Goal: Task Accomplishment & Management: Manage account settings

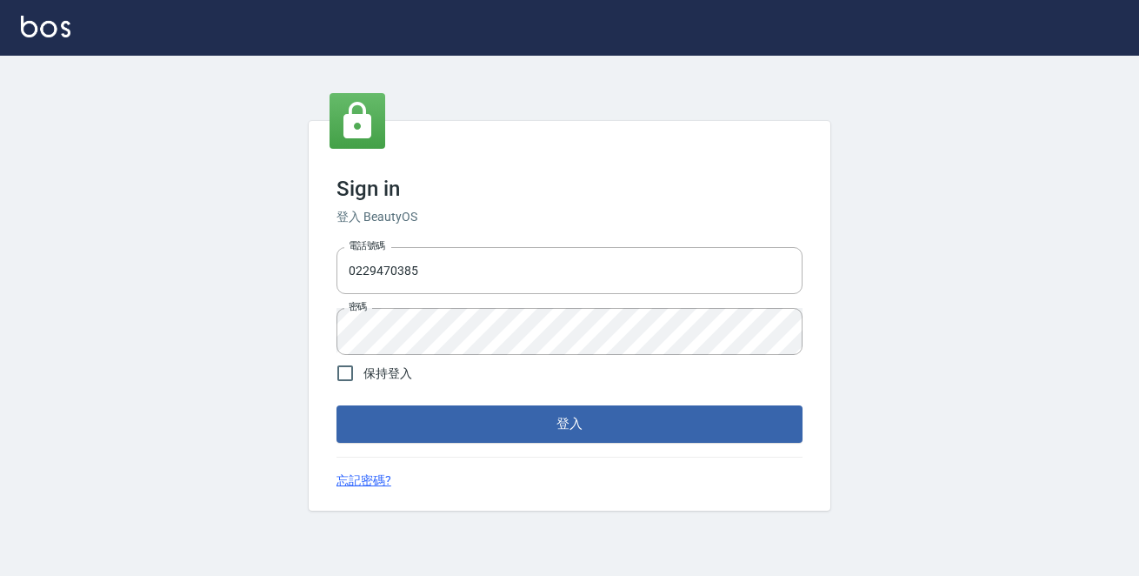
click at [998, 260] on div "Sign in 登入 BeautyOS 電話號碼 [PHONE_NUMBER] 電話號碼 密碼 密碼 保持登入 登入 忘記密碼?" at bounding box center [569, 316] width 1139 height 520
drag, startPoint x: 530, startPoint y: 248, endPoint x: 0, endPoint y: 147, distance: 539.2
click at [528, 251] on input "0229470385" at bounding box center [570, 270] width 466 height 47
click at [0, 147] on div "Sign in 登入 BeautyOS 電話號碼 [PHONE_NUMBER] 電話號碼 密碼 密碼 保持登入 登入 忘記密碼?" at bounding box center [569, 316] width 1139 height 520
click at [584, 189] on h3 "Sign in" at bounding box center [570, 189] width 466 height 24
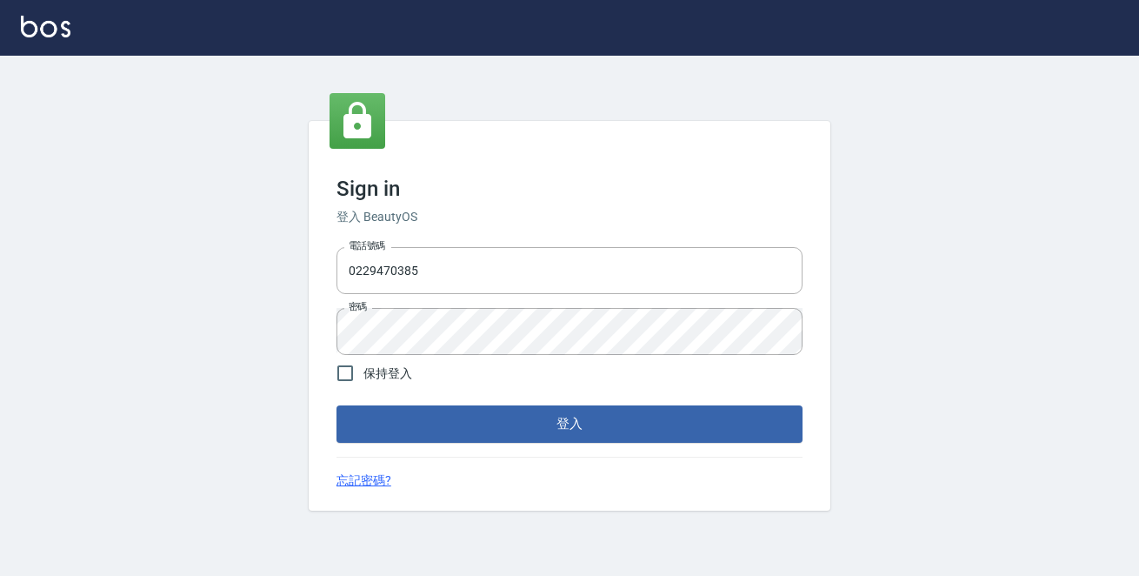
click at [159, 267] on div "Sign in 登入 BeautyOS 電話號碼 [PHONE_NUMBER] 電話號碼 密碼 密碼 保持登入 登入 忘記密碼?" at bounding box center [569, 316] width 1139 height 520
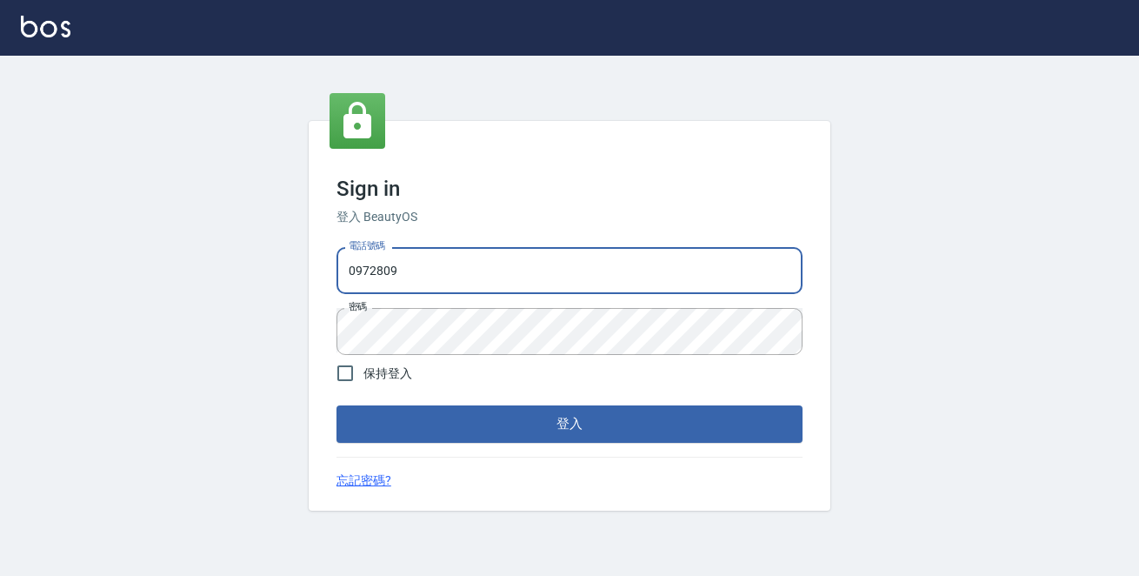
click at [421, 267] on input "0972809" at bounding box center [570, 270] width 466 height 47
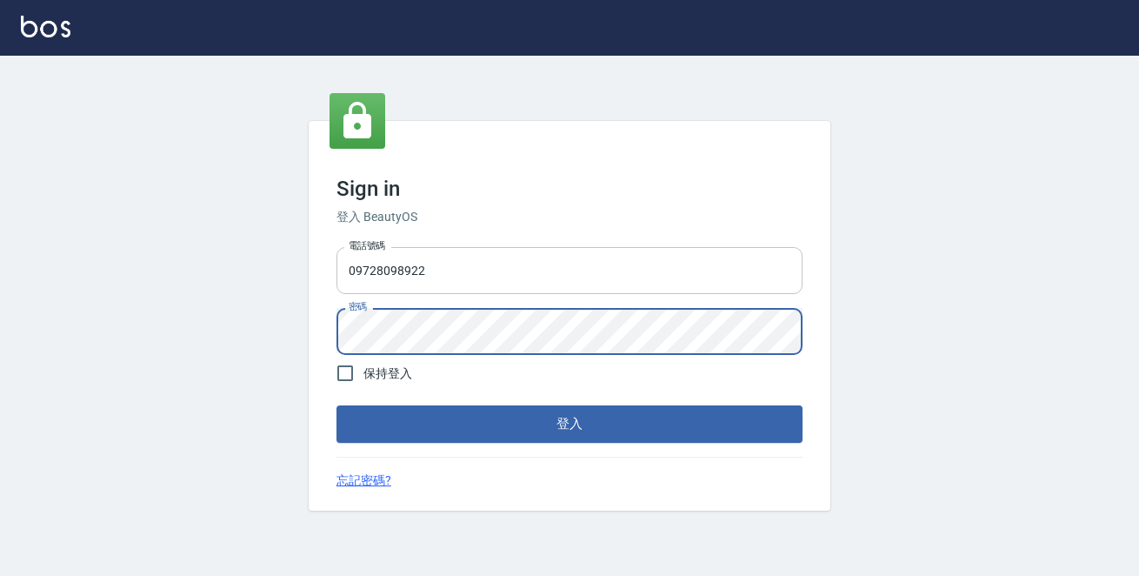
click at [487, 259] on input "09728098922" at bounding box center [570, 270] width 466 height 47
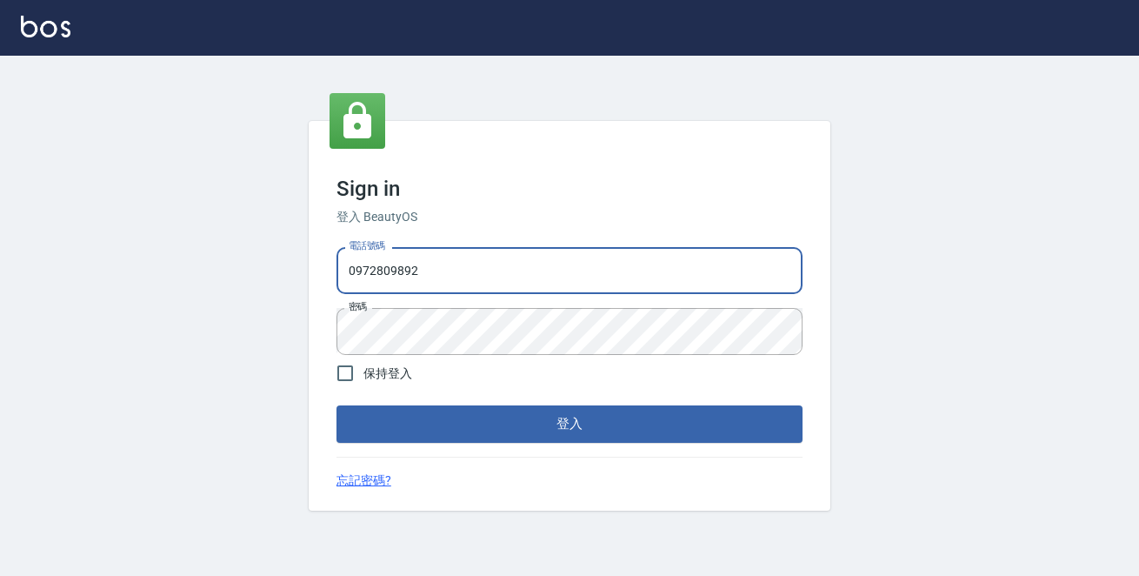
type input "0972809892"
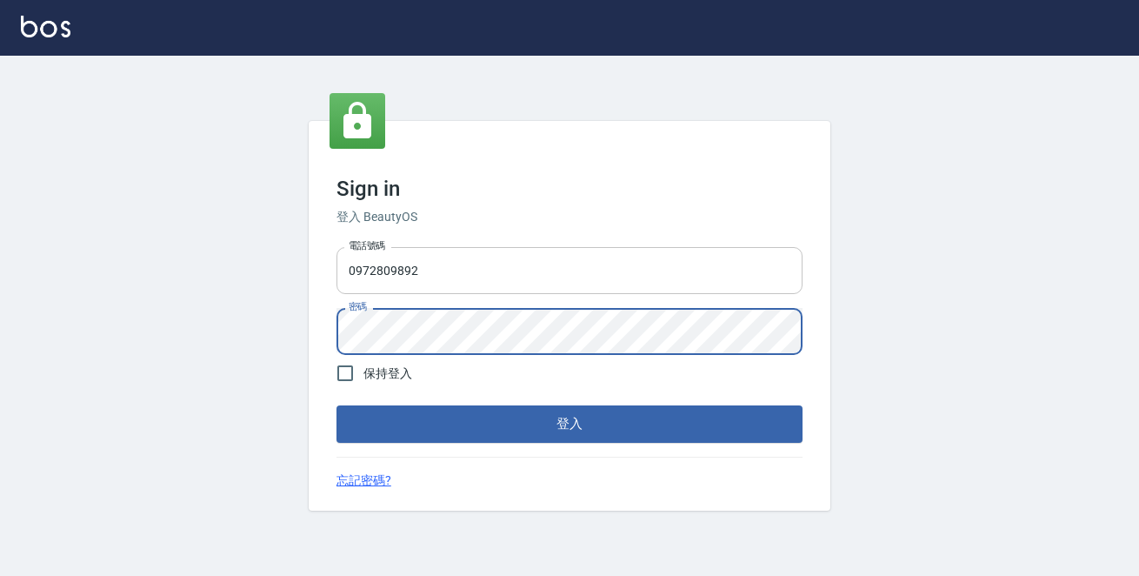
click at [337, 405] on button "登入" at bounding box center [570, 423] width 466 height 37
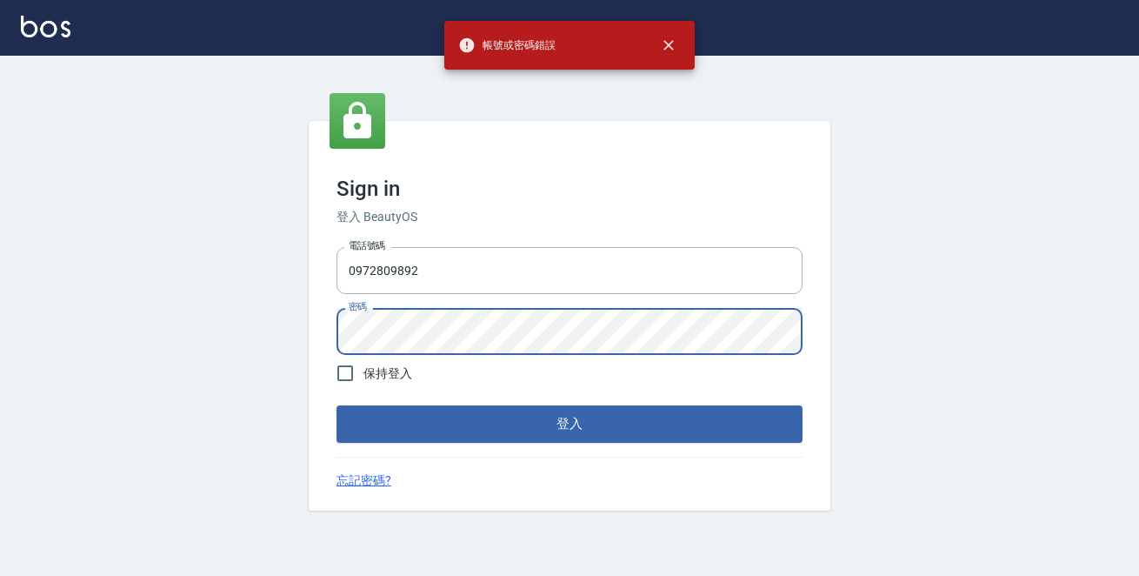
click at [0, 258] on div "Sign in 登入 BeautyOS 電話號碼 [PHONE_NUMBER] 電話號碼 密碼 密碼 保持登入 登入 忘記密碼?" at bounding box center [569, 316] width 1139 height 520
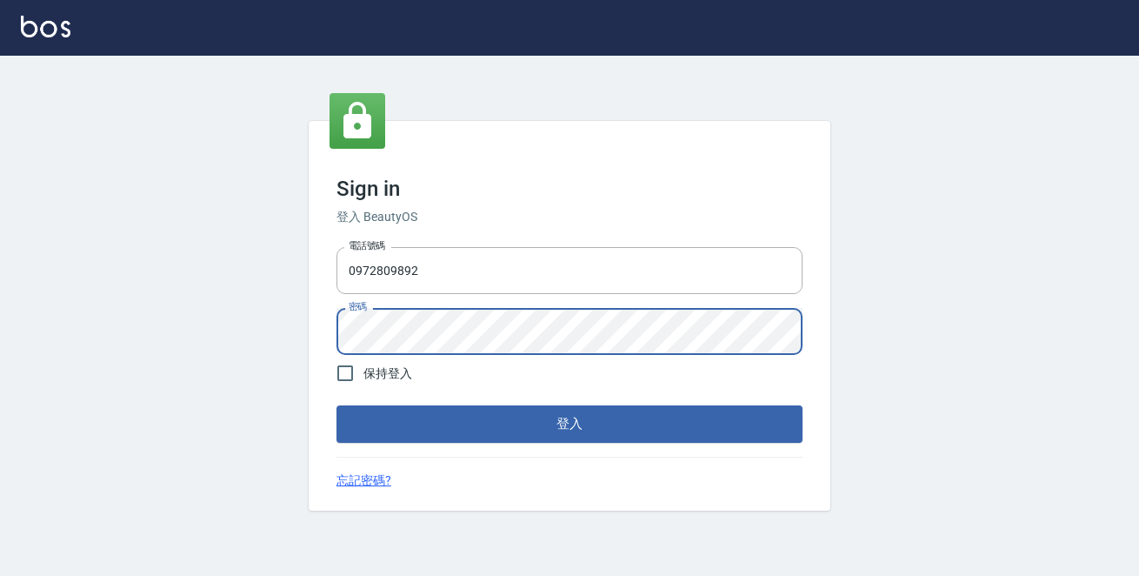
click at [337, 405] on button "登入" at bounding box center [570, 423] width 466 height 37
click at [288, 324] on div "Sign in 登入 BeautyOS 電話號碼 [PHONE_NUMBER] 電話號碼 密碼 密碼 保持登入 登入 忘記密碼?" at bounding box center [569, 316] width 1139 height 520
click at [337, 405] on button "登入" at bounding box center [570, 423] width 466 height 37
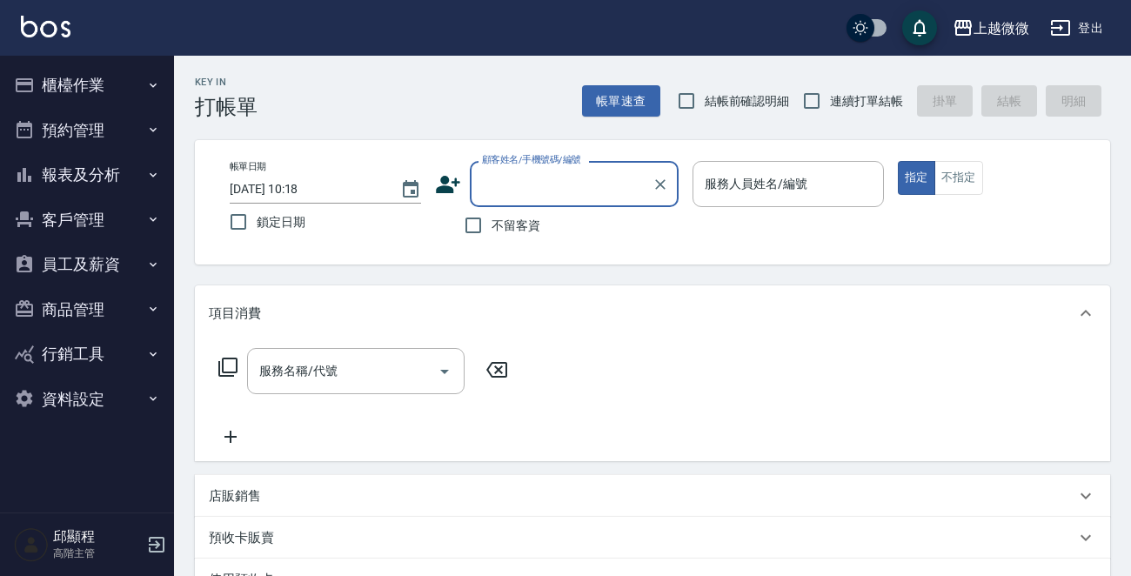
click at [122, 303] on button "商品管理" at bounding box center [87, 309] width 160 height 45
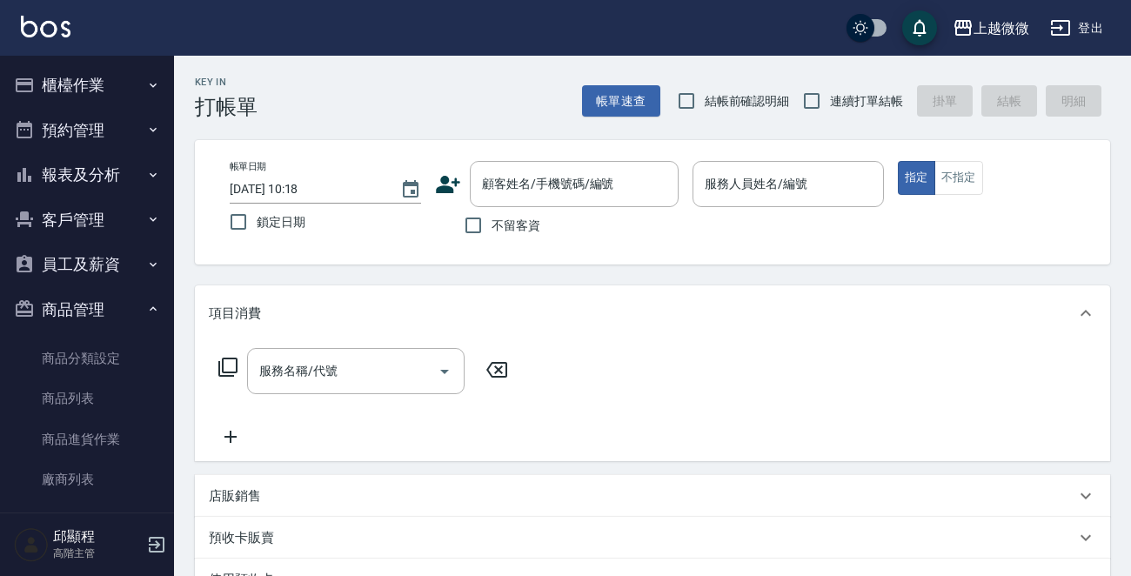
click at [122, 303] on button "商品管理" at bounding box center [87, 309] width 160 height 45
click at [122, 264] on button "員工及薪資" at bounding box center [87, 264] width 160 height 45
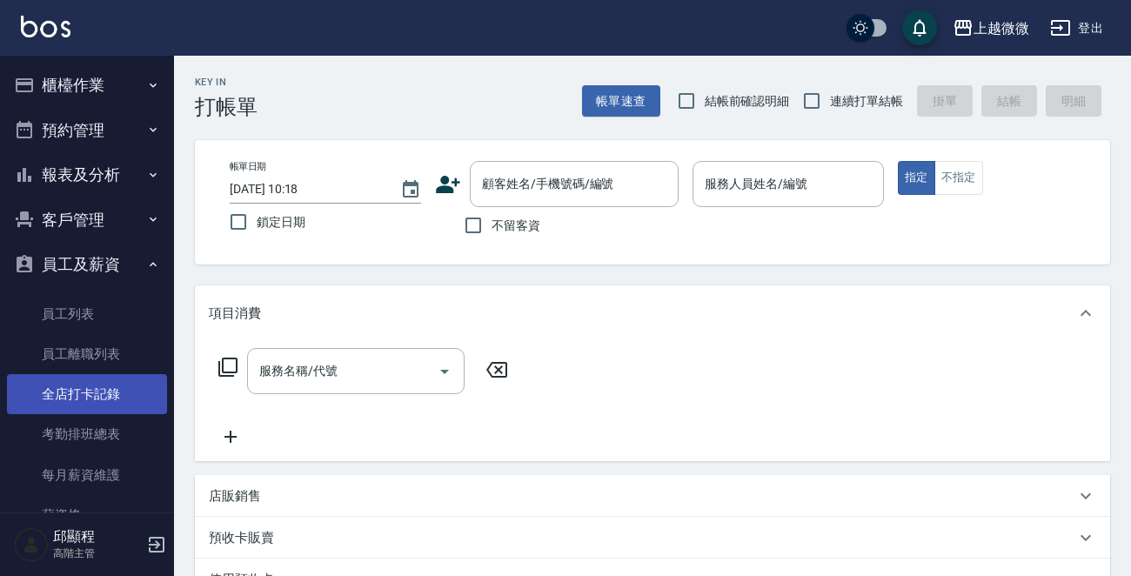
click at [127, 397] on link "全店打卡記錄" at bounding box center [87, 394] width 160 height 40
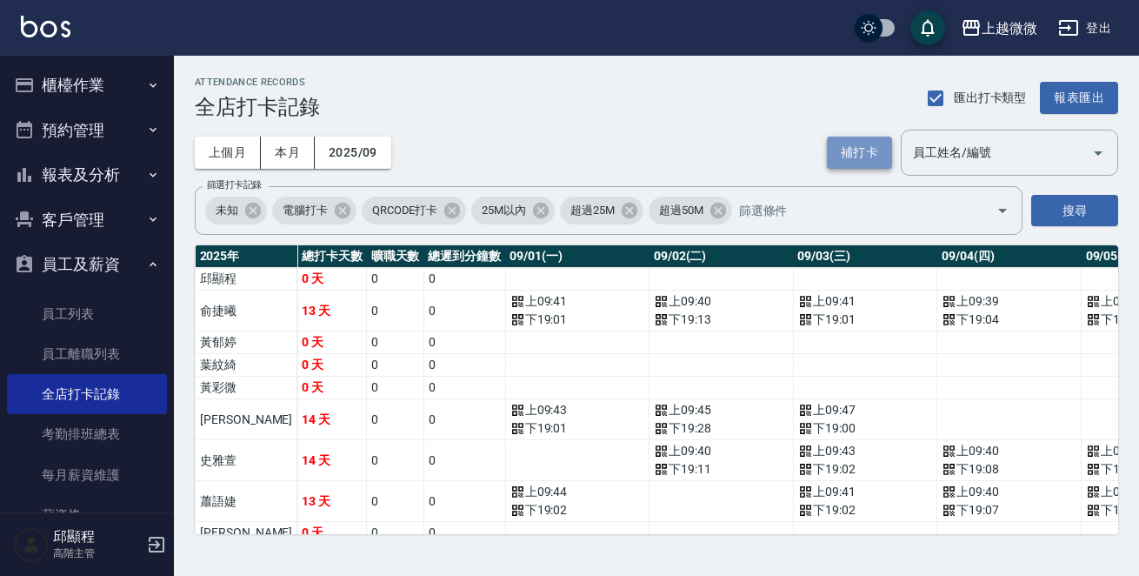
click at [851, 153] on button "補打卡" at bounding box center [859, 153] width 65 height 32
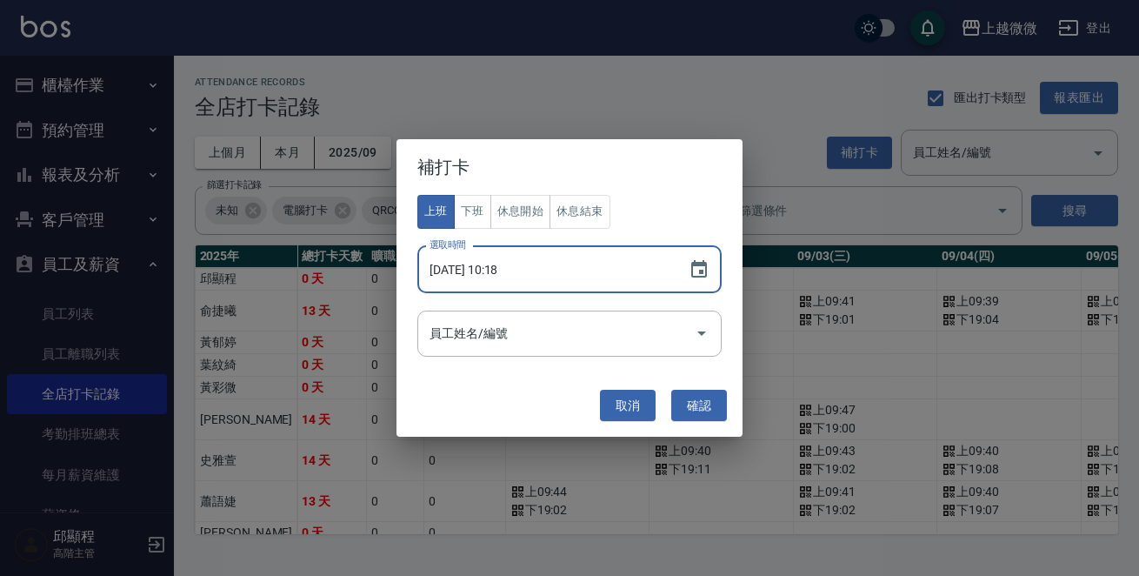
click at [570, 271] on input "[DATE] 10:18" at bounding box center [544, 269] width 254 height 47
click at [498, 270] on input "[DATE] 10:18" at bounding box center [544, 269] width 254 height 47
type input "[DATE] 09:42"
click at [544, 330] on input "員工姓名/編號" at bounding box center [556, 333] width 263 height 30
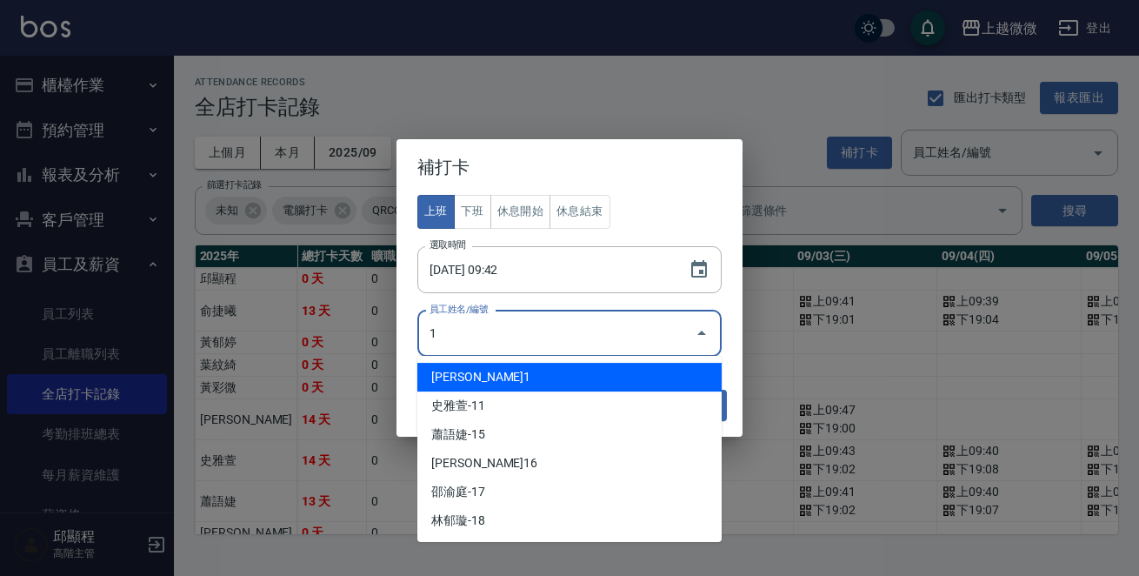
click at [499, 377] on li "[PERSON_NAME]1" at bounding box center [569, 377] width 304 height 29
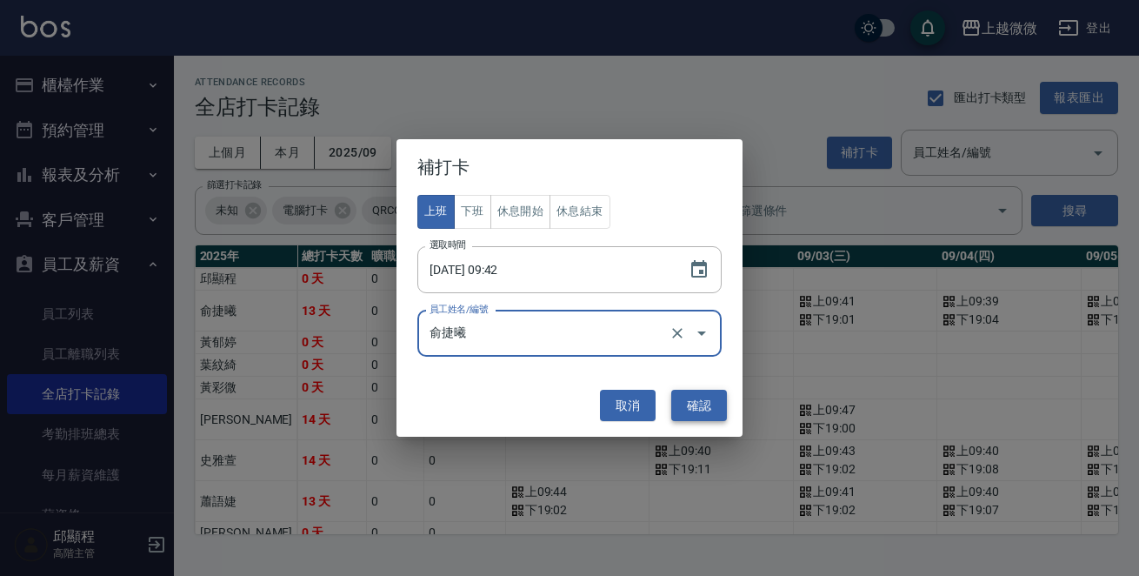
type input "俞捷曦"
click at [707, 404] on button "確認" at bounding box center [699, 406] width 56 height 32
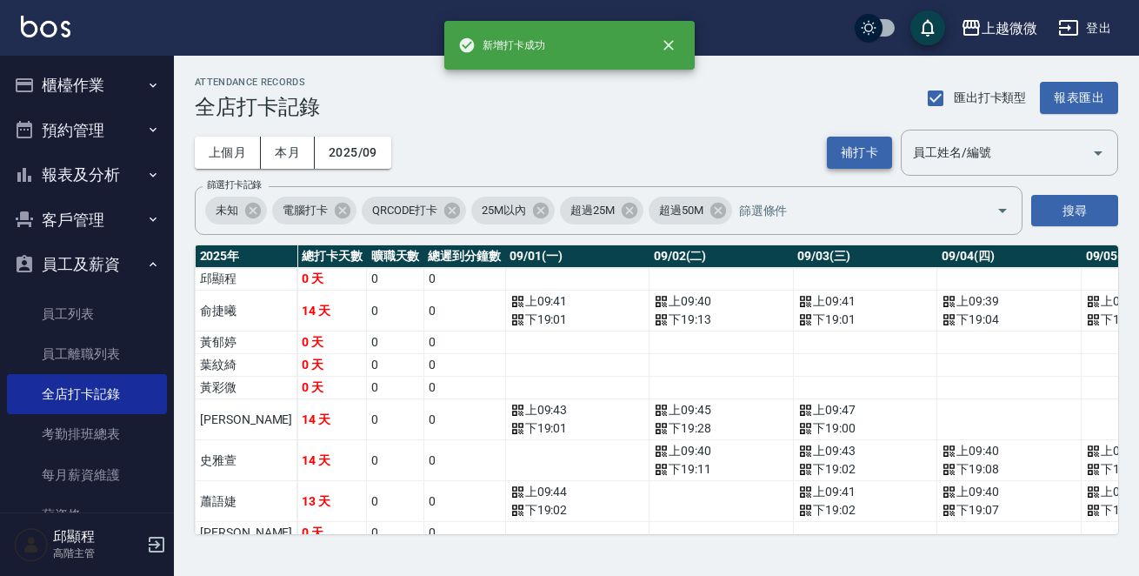
click at [854, 141] on button "補打卡" at bounding box center [859, 153] width 65 height 32
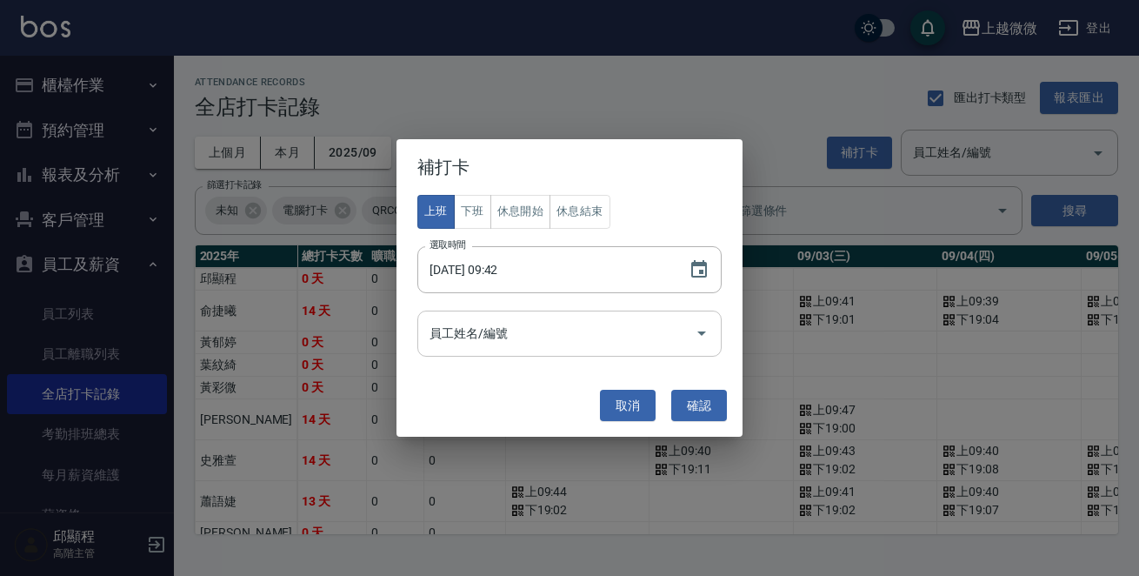
click at [522, 340] on input "員工姓名/編號" at bounding box center [556, 333] width 263 height 30
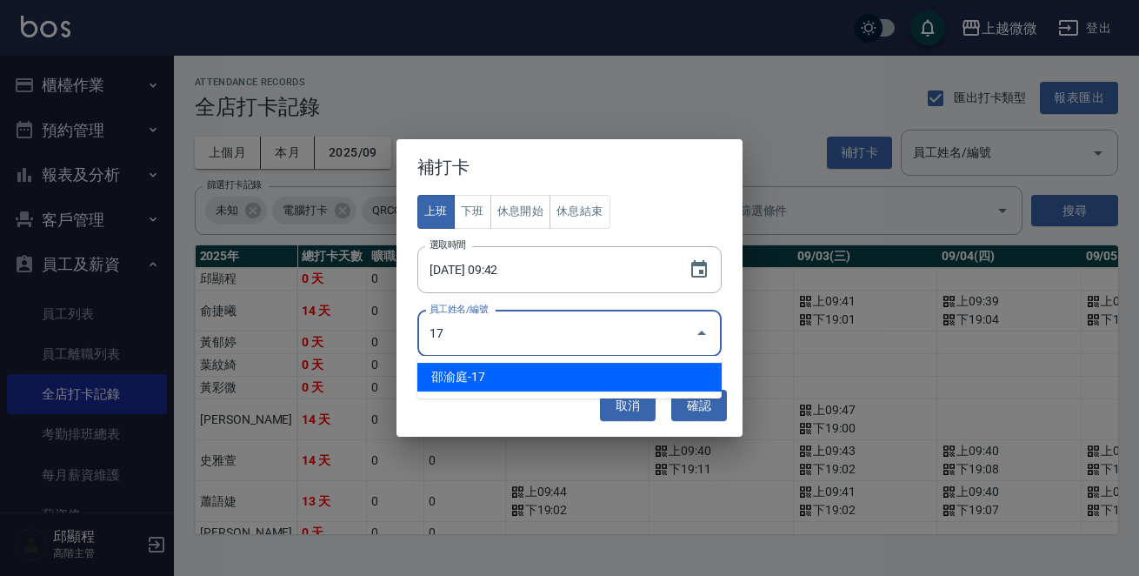
click at [515, 371] on li "邵渝庭-17" at bounding box center [569, 377] width 304 height 29
type input "邵渝庭"
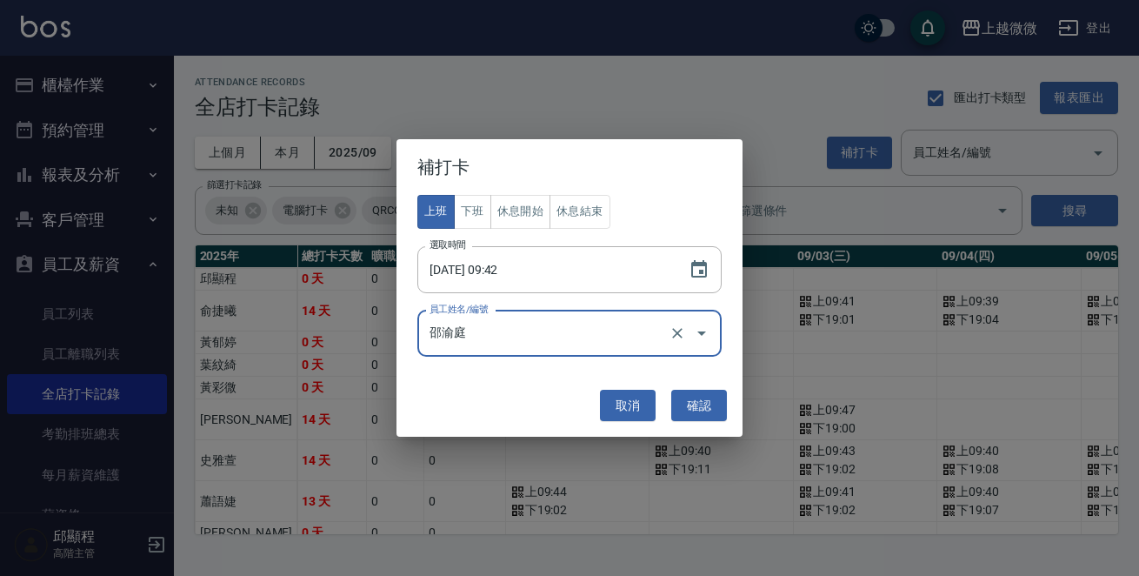
click at [698, 410] on button "確認" at bounding box center [699, 406] width 56 height 32
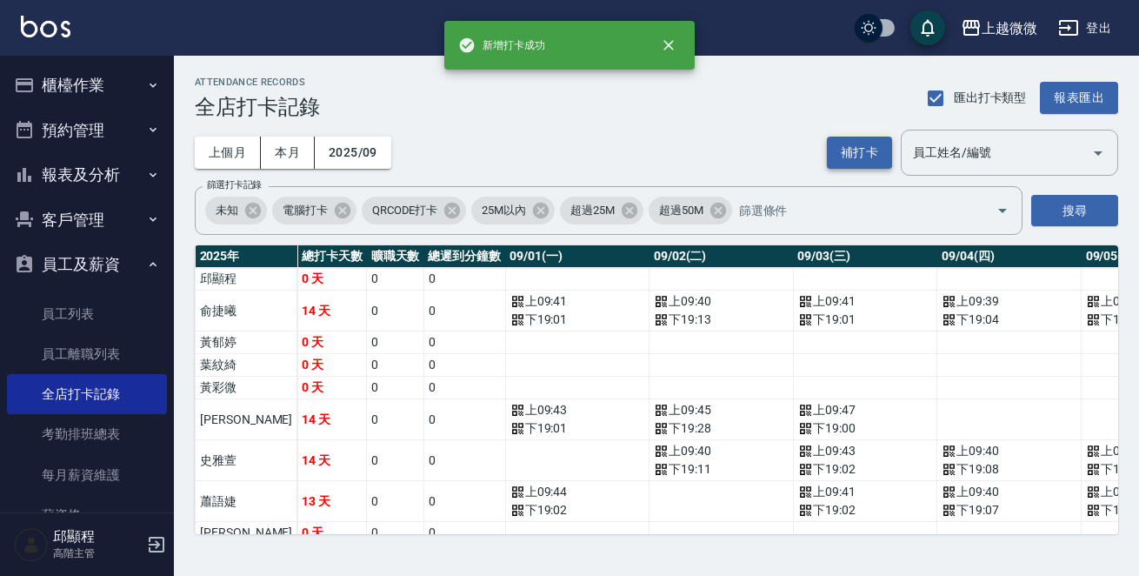
click at [874, 155] on button "補打卡" at bounding box center [859, 153] width 65 height 32
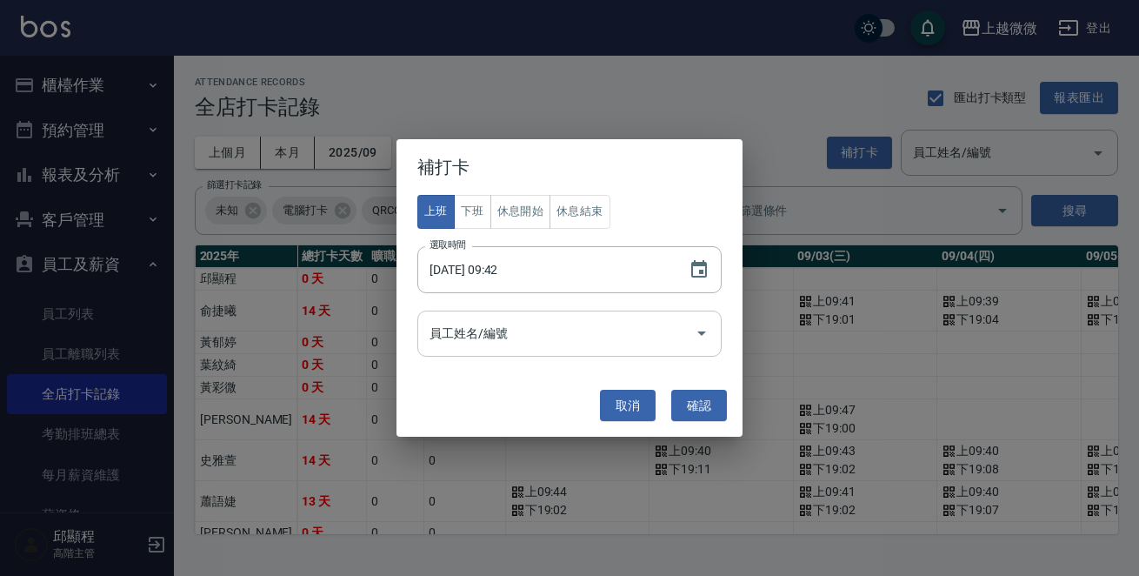
click at [541, 334] on input "員工姓名/編號" at bounding box center [556, 333] width 263 height 30
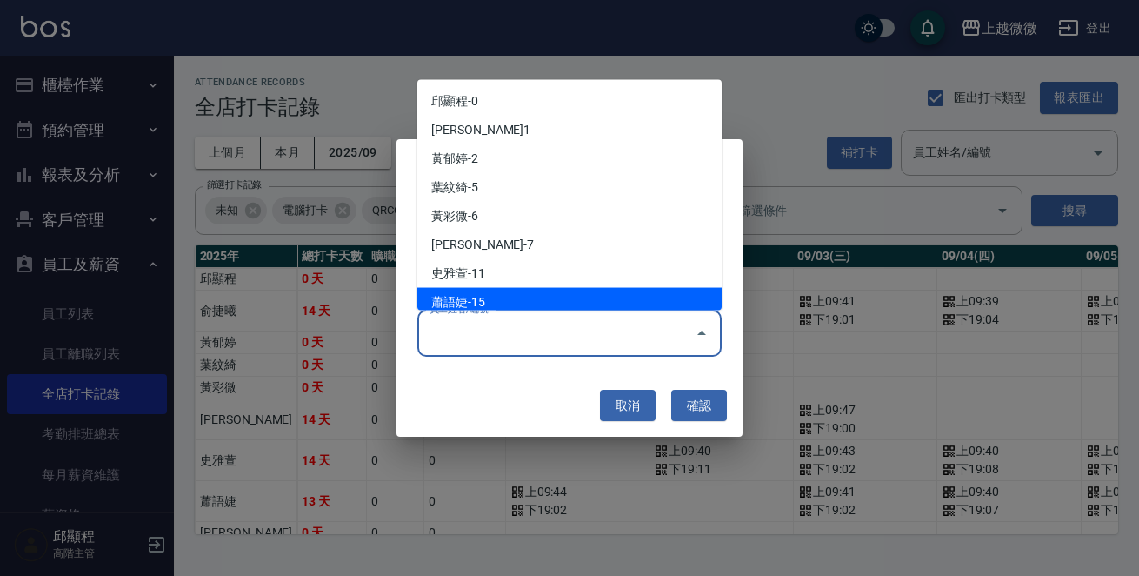
click at [484, 304] on li "蕭語婕-15" at bounding box center [569, 302] width 304 height 29
type input "蕭語婕"
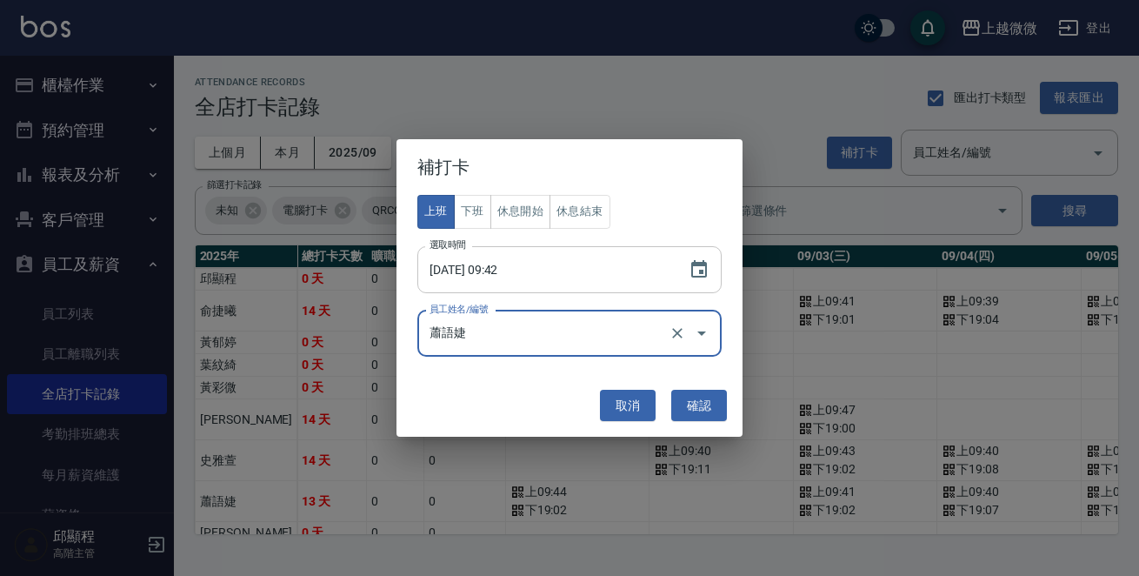
click at [548, 269] on input "[DATE] 09:42" at bounding box center [544, 269] width 254 height 47
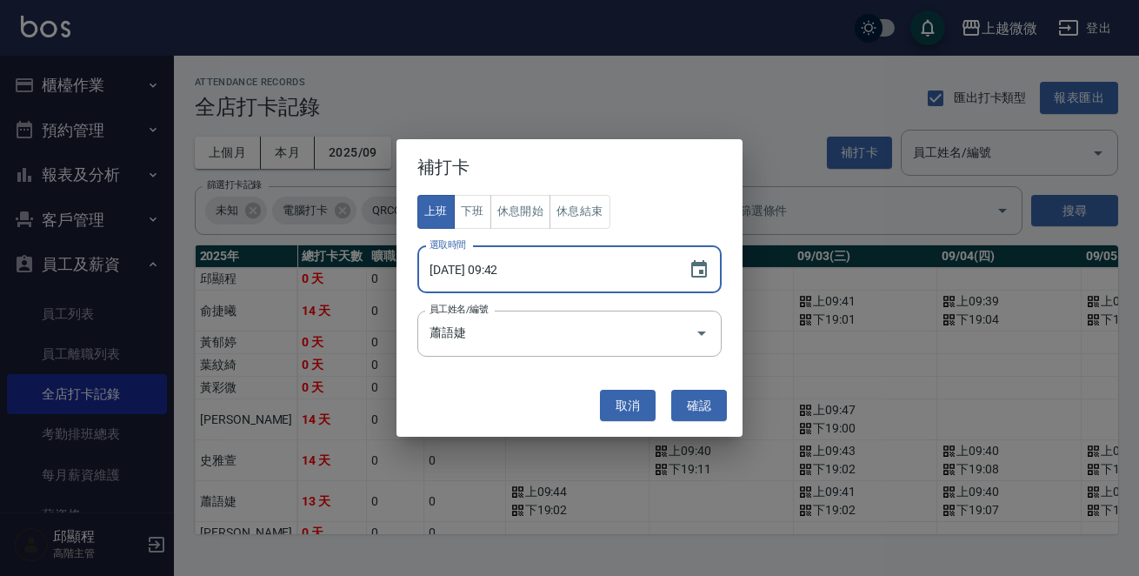
click at [548, 269] on input "[DATE] 09:42" at bounding box center [544, 269] width 254 height 47
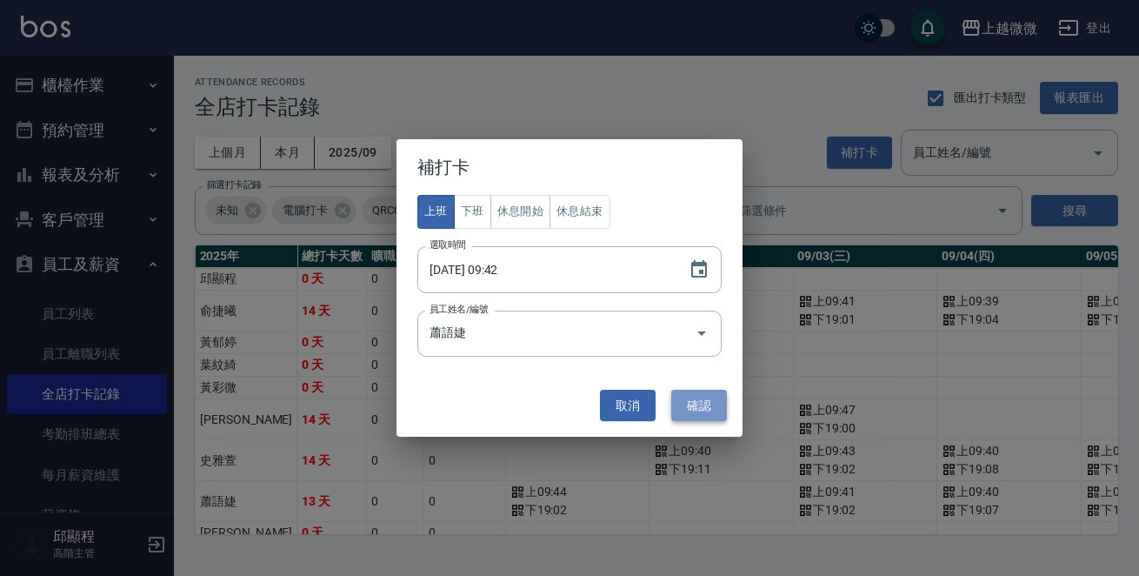
click at [684, 399] on button "確認" at bounding box center [699, 406] width 56 height 32
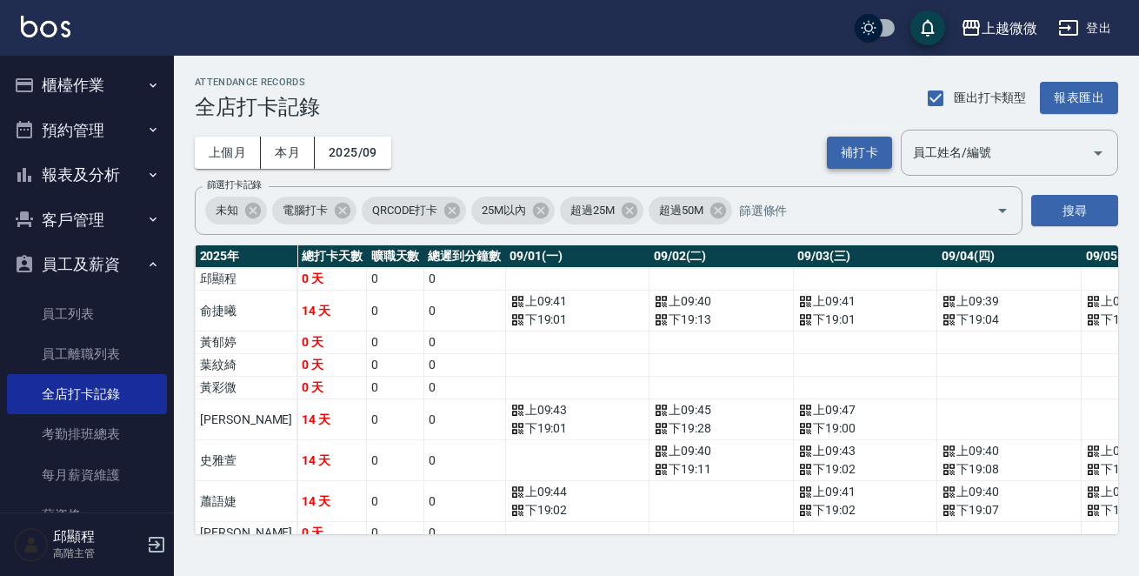
click at [853, 143] on button "補打卡" at bounding box center [859, 153] width 65 height 32
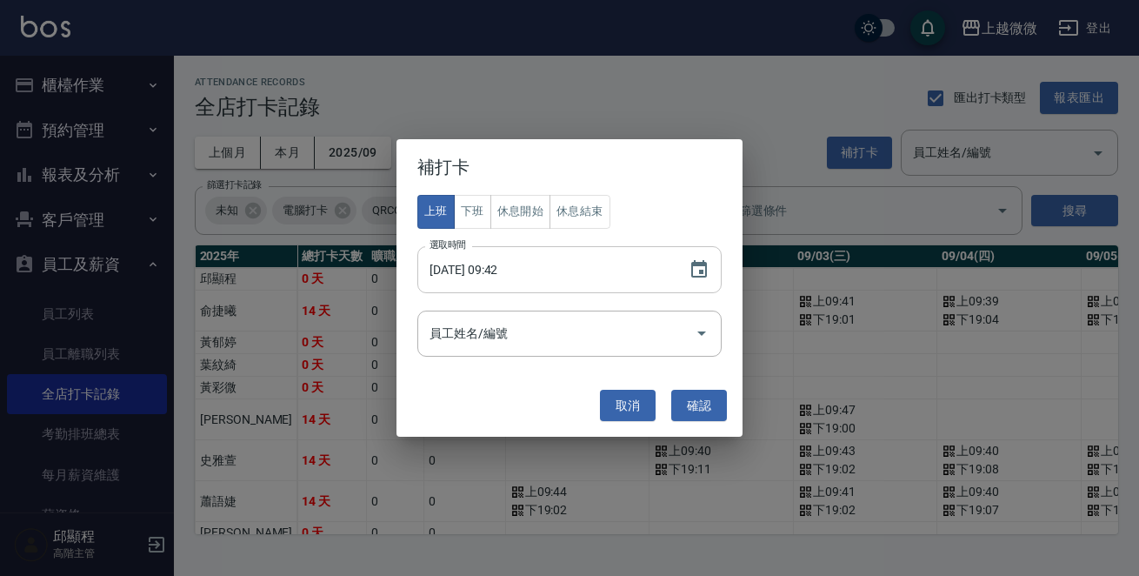
click at [546, 290] on input "[DATE] 09:42" at bounding box center [544, 269] width 254 height 47
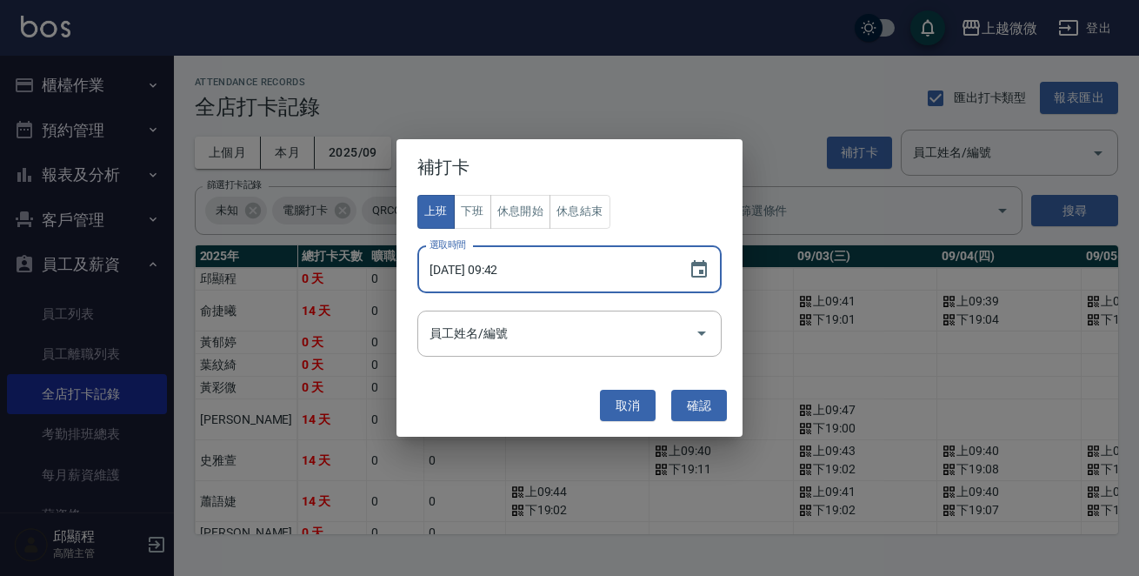
click at [551, 270] on input "[DATE] 09:42" at bounding box center [544, 269] width 254 height 47
click at [514, 271] on input "[DATE] 09:42" at bounding box center [544, 269] width 254 height 47
type input "[DATE] 09:57"
click at [542, 319] on input "員工姓名/編號" at bounding box center [556, 333] width 263 height 30
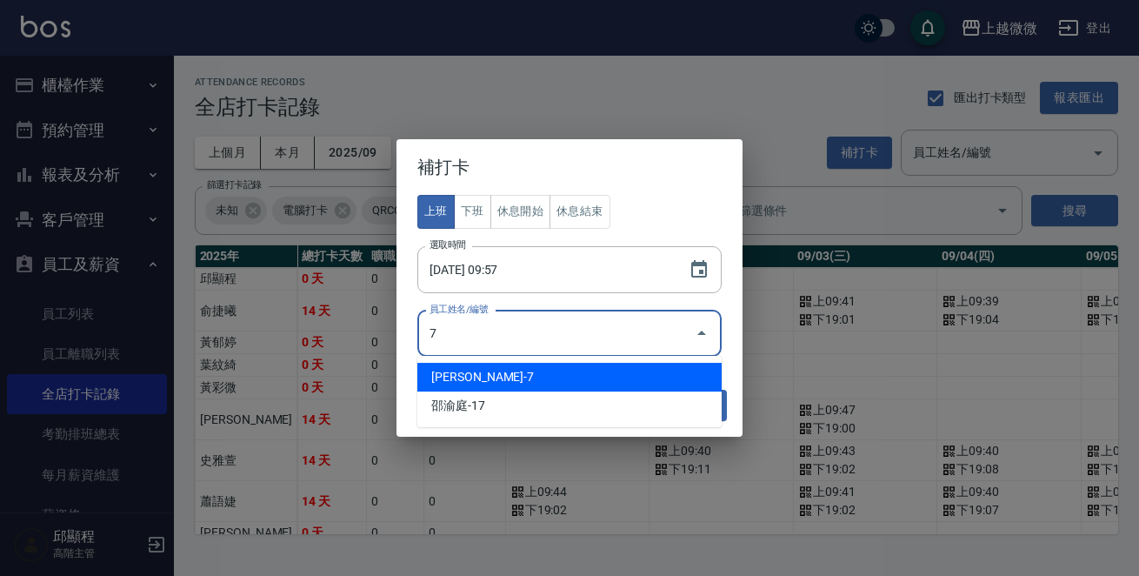
click at [464, 379] on li "[PERSON_NAME]-7" at bounding box center [569, 377] width 304 height 29
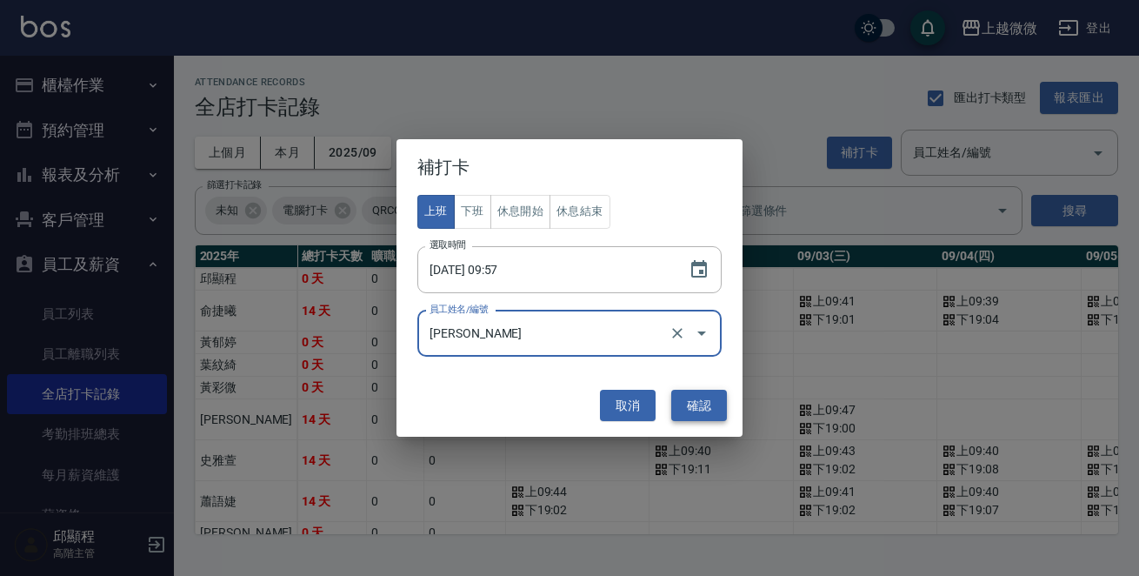
type input "[PERSON_NAME]"
click at [695, 391] on button "確認" at bounding box center [699, 406] width 56 height 32
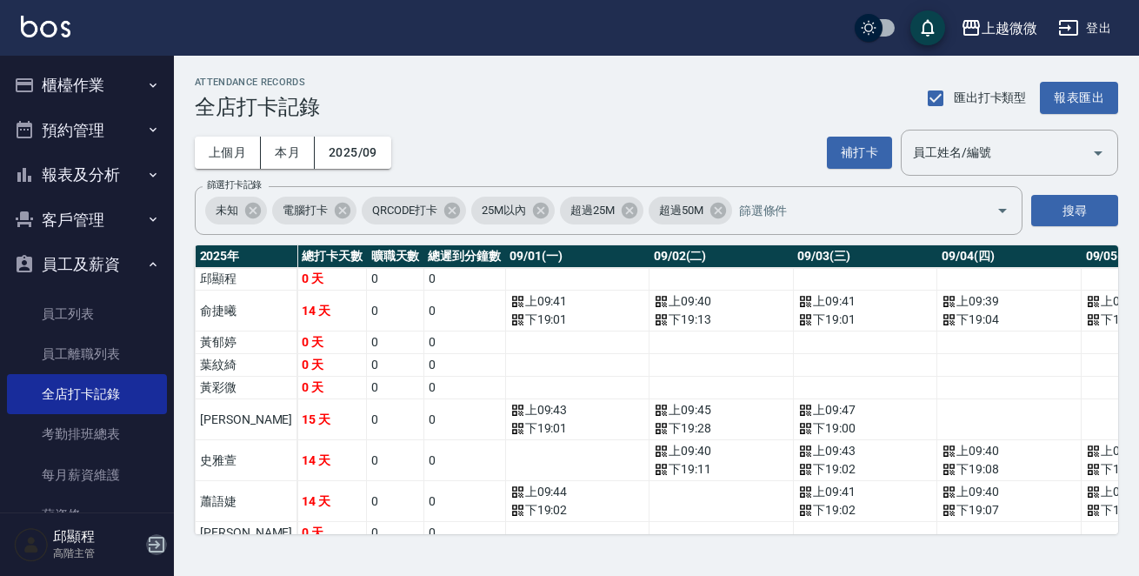
click at [164, 540] on icon "button" at bounding box center [156, 544] width 21 height 21
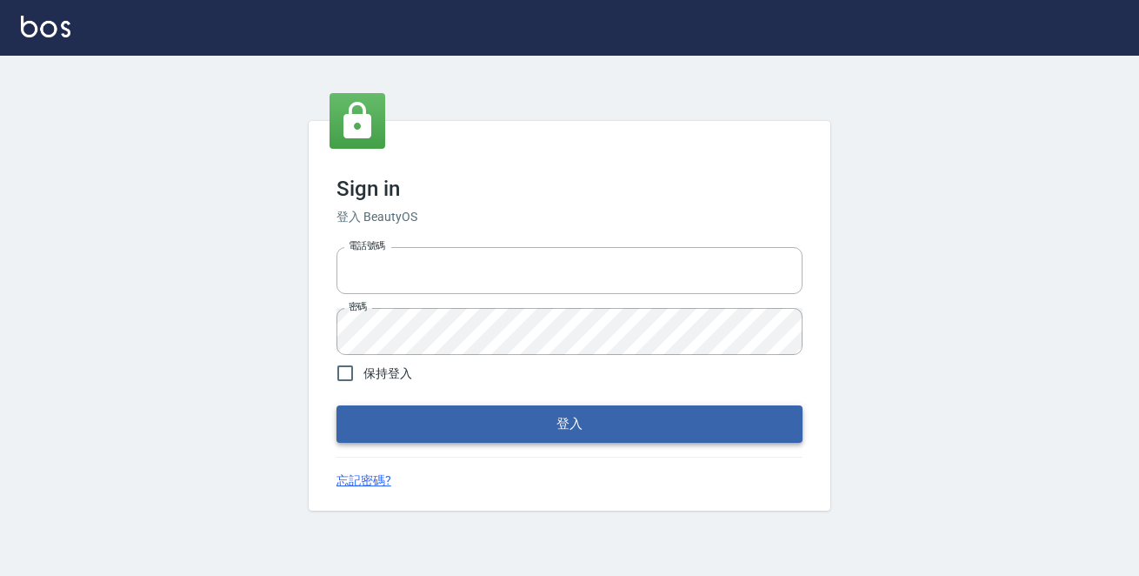
type input "0229470385"
click at [564, 421] on button "登入" at bounding box center [570, 423] width 466 height 37
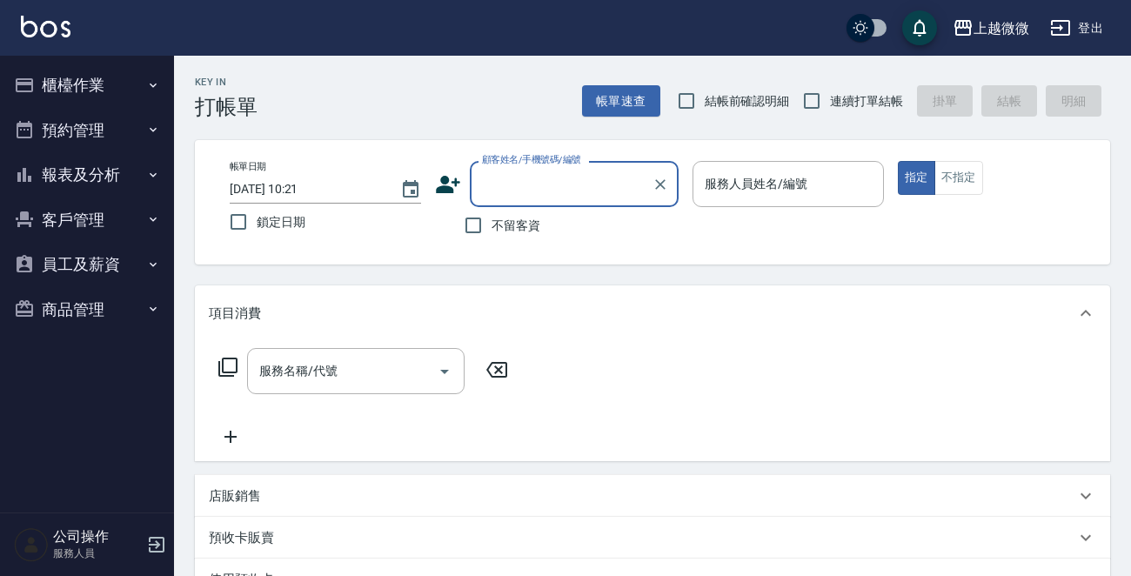
click at [107, 212] on button "客戶管理" at bounding box center [87, 219] width 160 height 45
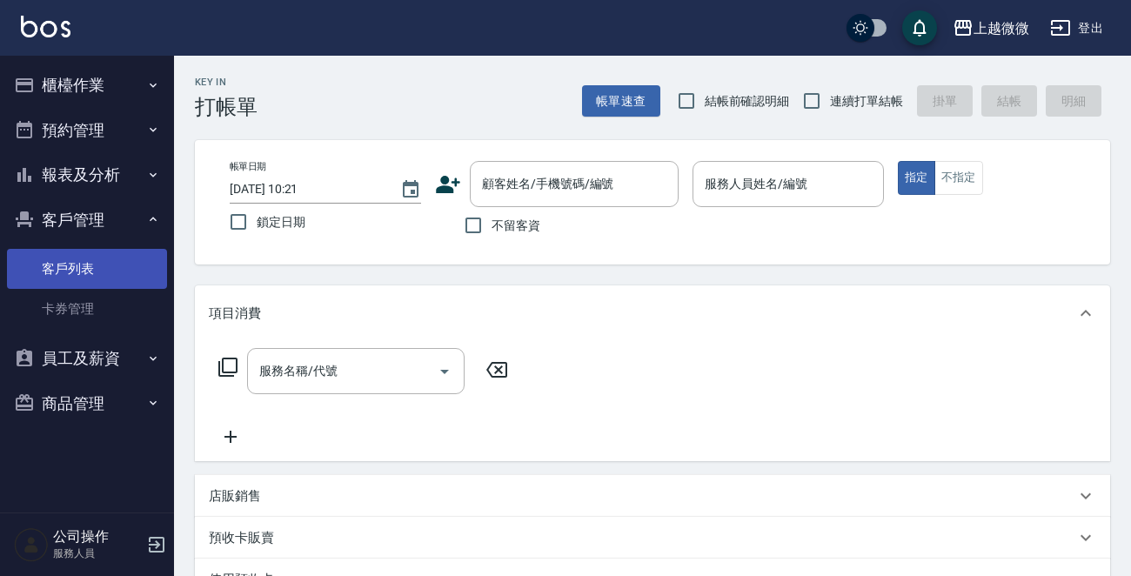
click at [108, 263] on link "客戶列表" at bounding box center [87, 269] width 160 height 40
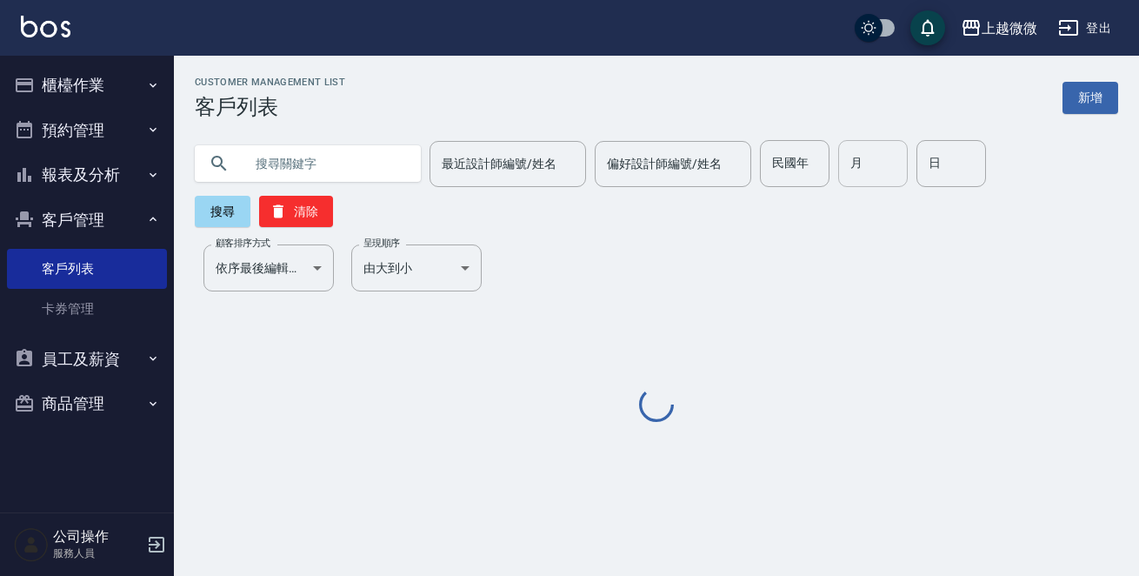
click at [865, 164] on input "月" at bounding box center [873, 163] width 70 height 47
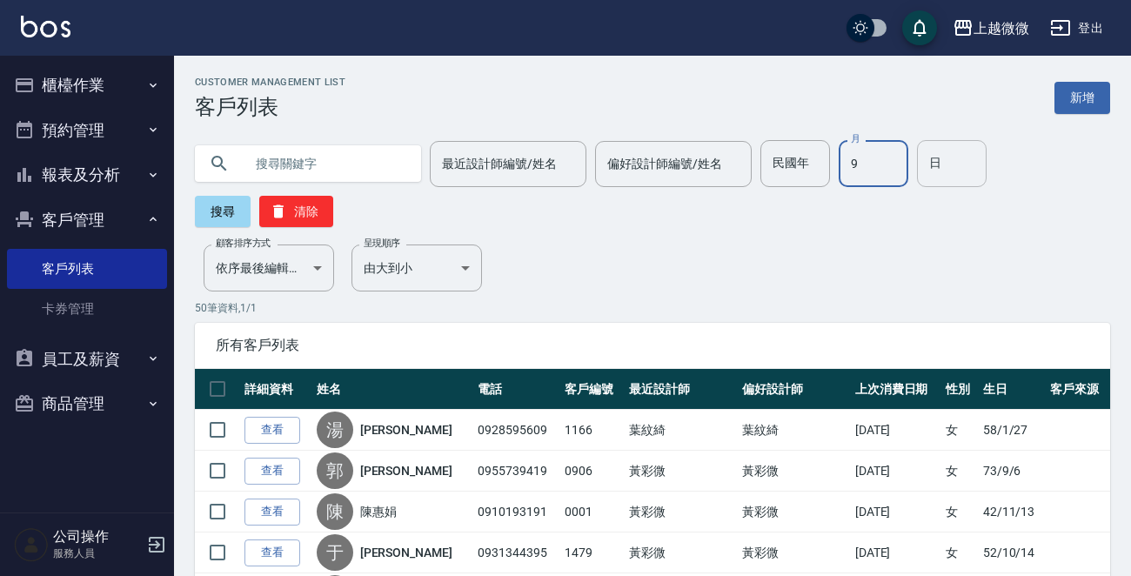
type input "9"
click at [938, 164] on input "日" at bounding box center [952, 163] width 70 height 47
type input "21"
click at [231, 210] on button "搜尋" at bounding box center [223, 211] width 56 height 31
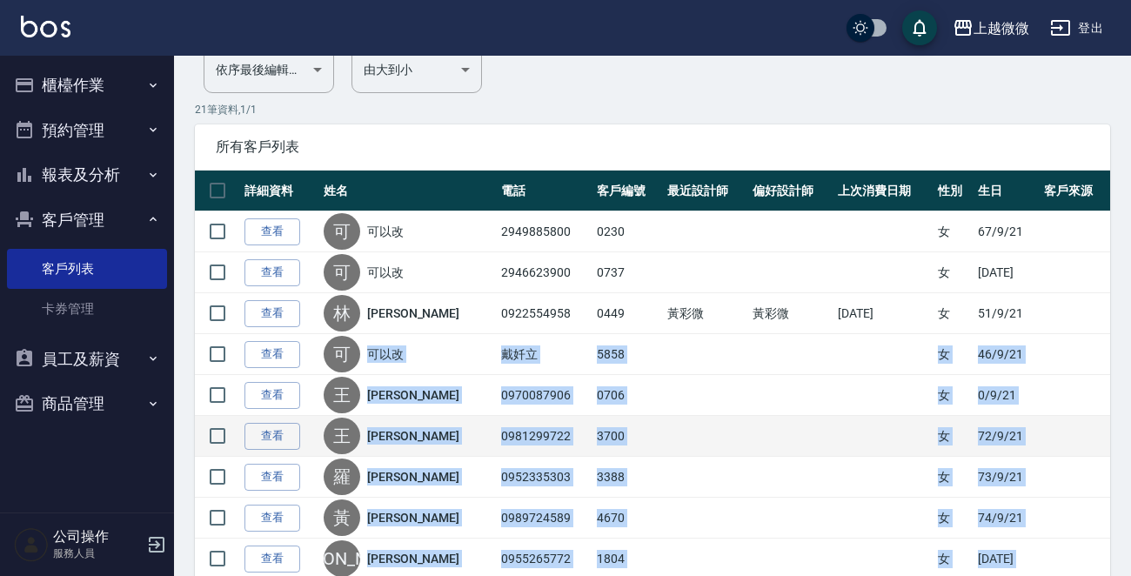
scroll to position [163, 0]
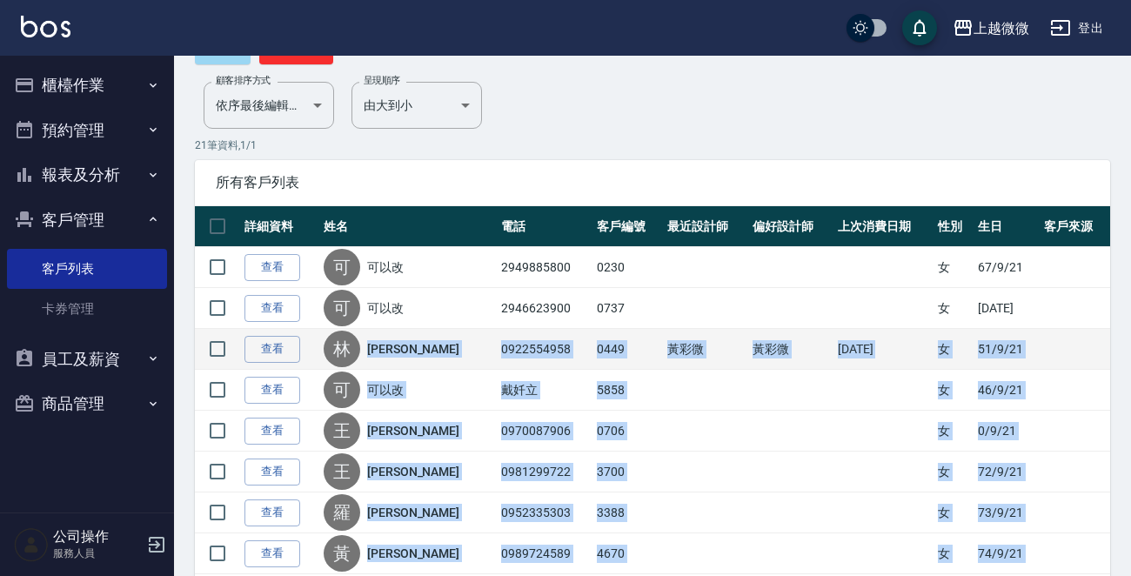
drag, startPoint x: 519, startPoint y: 473, endPoint x: 367, endPoint y: 343, distance: 200.5
copy tbody "林明麗 0922554958 0449 黃彩微 黃彩微 2025/09/09 女 51/9/21 查看 可 可以改 戴奷立 5858 女 46/9/21 查看…"
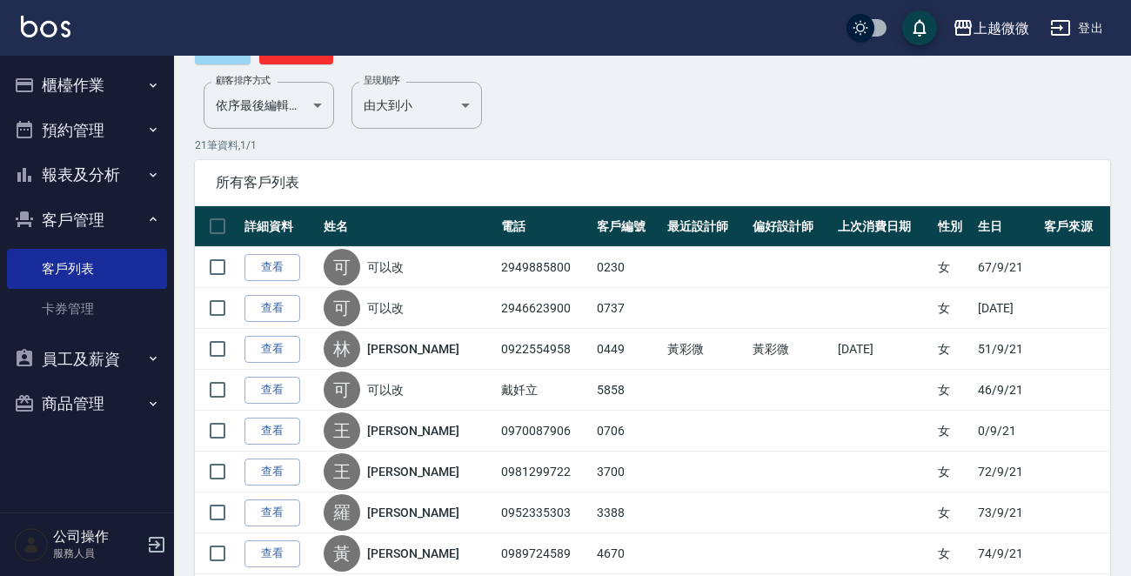
click at [610, 167] on div "所有客戶列表" at bounding box center [652, 182] width 915 height 45
click at [590, 133] on div "Customer Management List 客戶列表 新增 最近設計師編號/姓名 最近設計師編號/姓名 偏好設計師編號/姓名 偏好設計師編號/姓名 民國…" at bounding box center [652, 540] width 957 height 1252
click at [40, 28] on img at bounding box center [46, 27] width 50 height 22
